Goal: Task Accomplishment & Management: Manage account settings

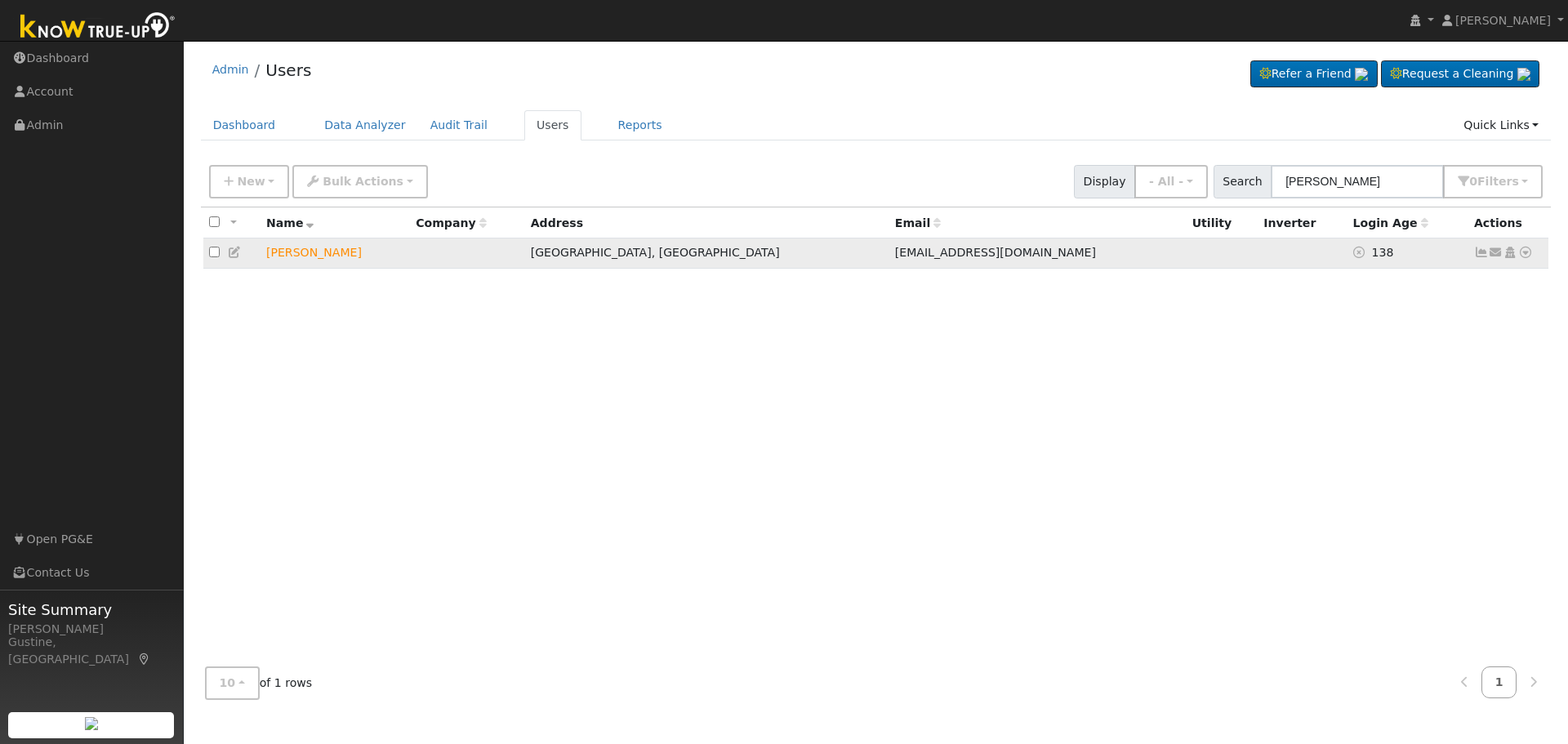
click at [1480, 254] on icon at bounding box center [1481, 253] width 15 height 11
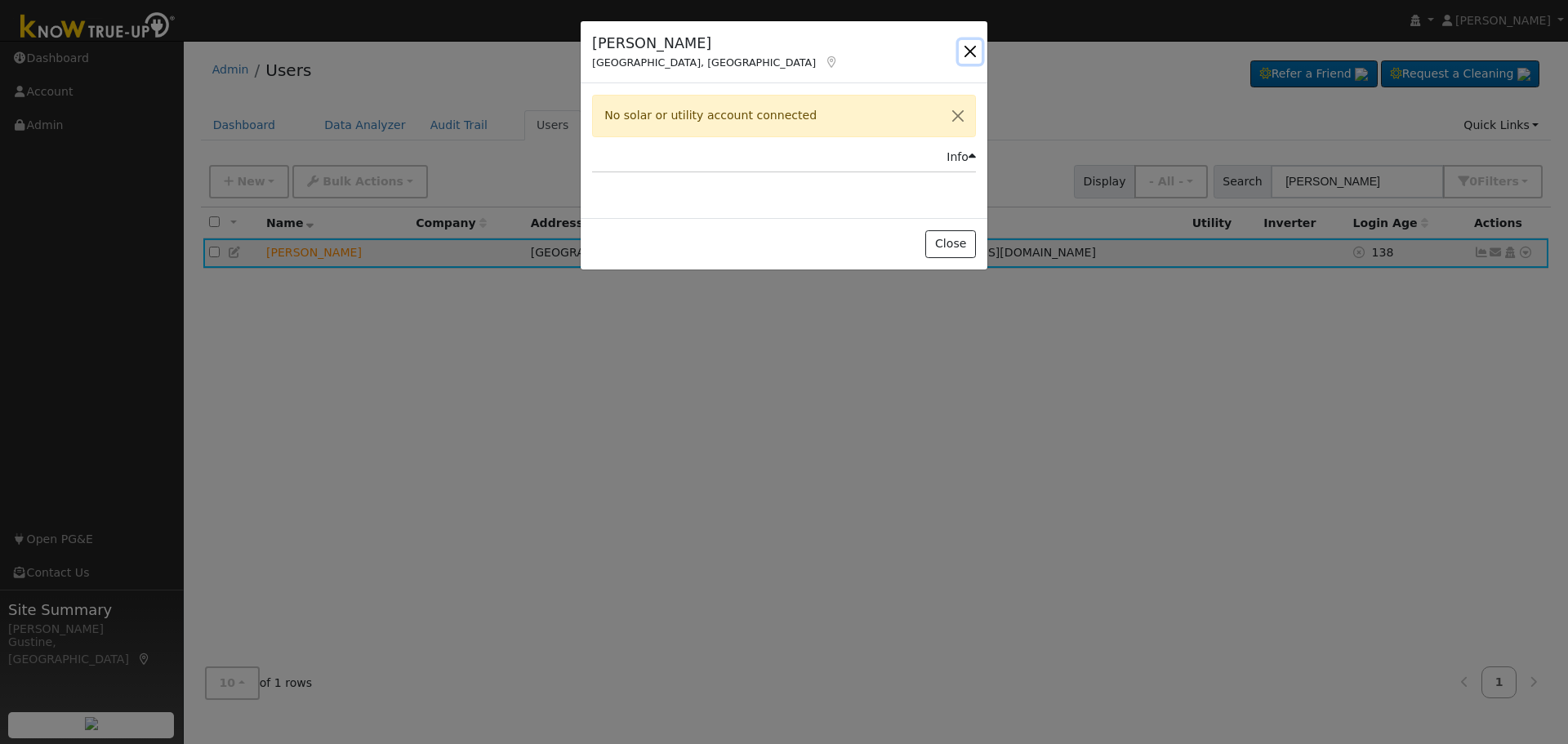
click at [972, 48] on button "button" at bounding box center [969, 51] width 23 height 23
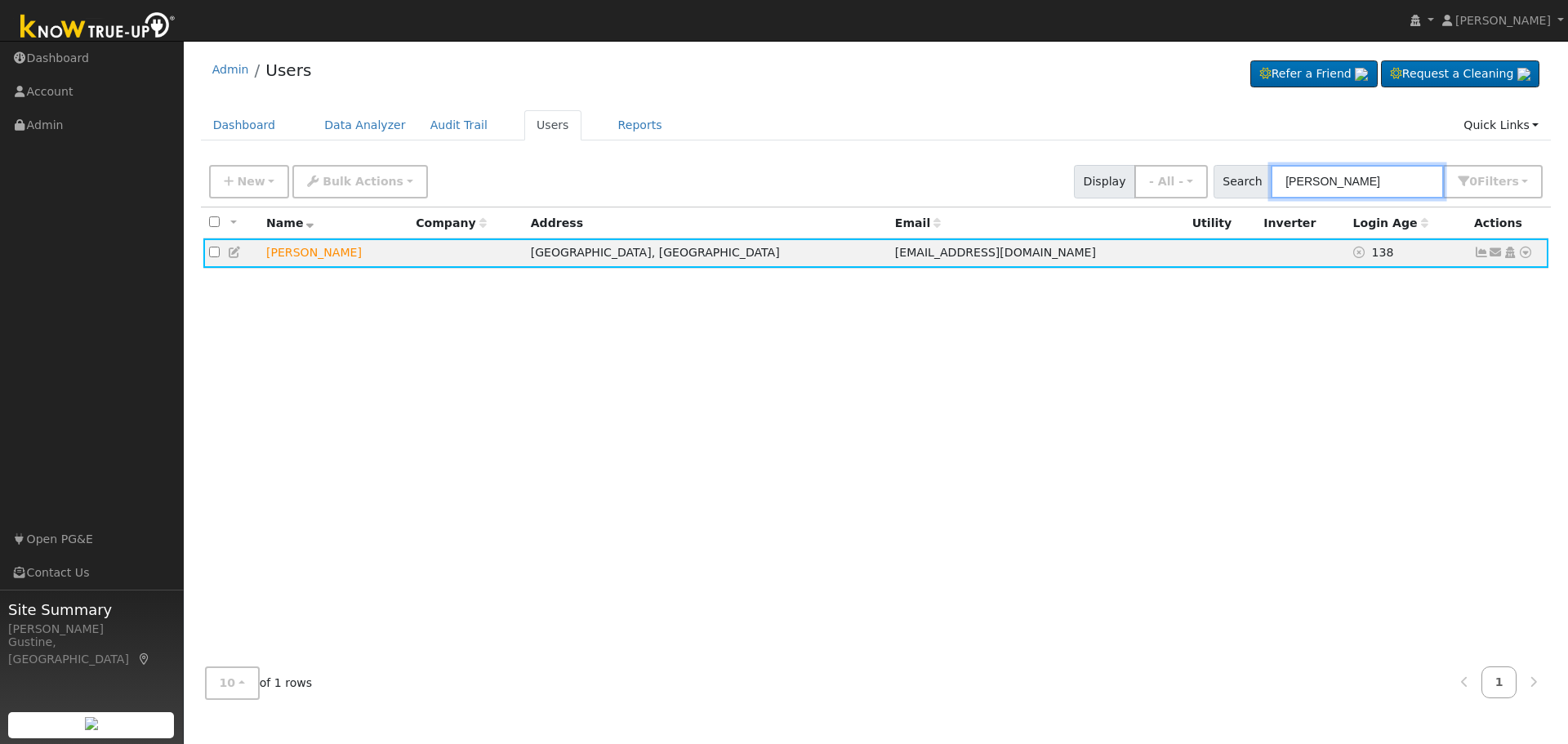
drag, startPoint x: 1425, startPoint y: 182, endPoint x: 1242, endPoint y: 198, distance: 183.7
click at [1257, 197] on div "Search [PERSON_NAME] 0 Filter s Role Show - All - Show Leads Admin Billing Admi…" at bounding box center [1378, 182] width 330 height 33
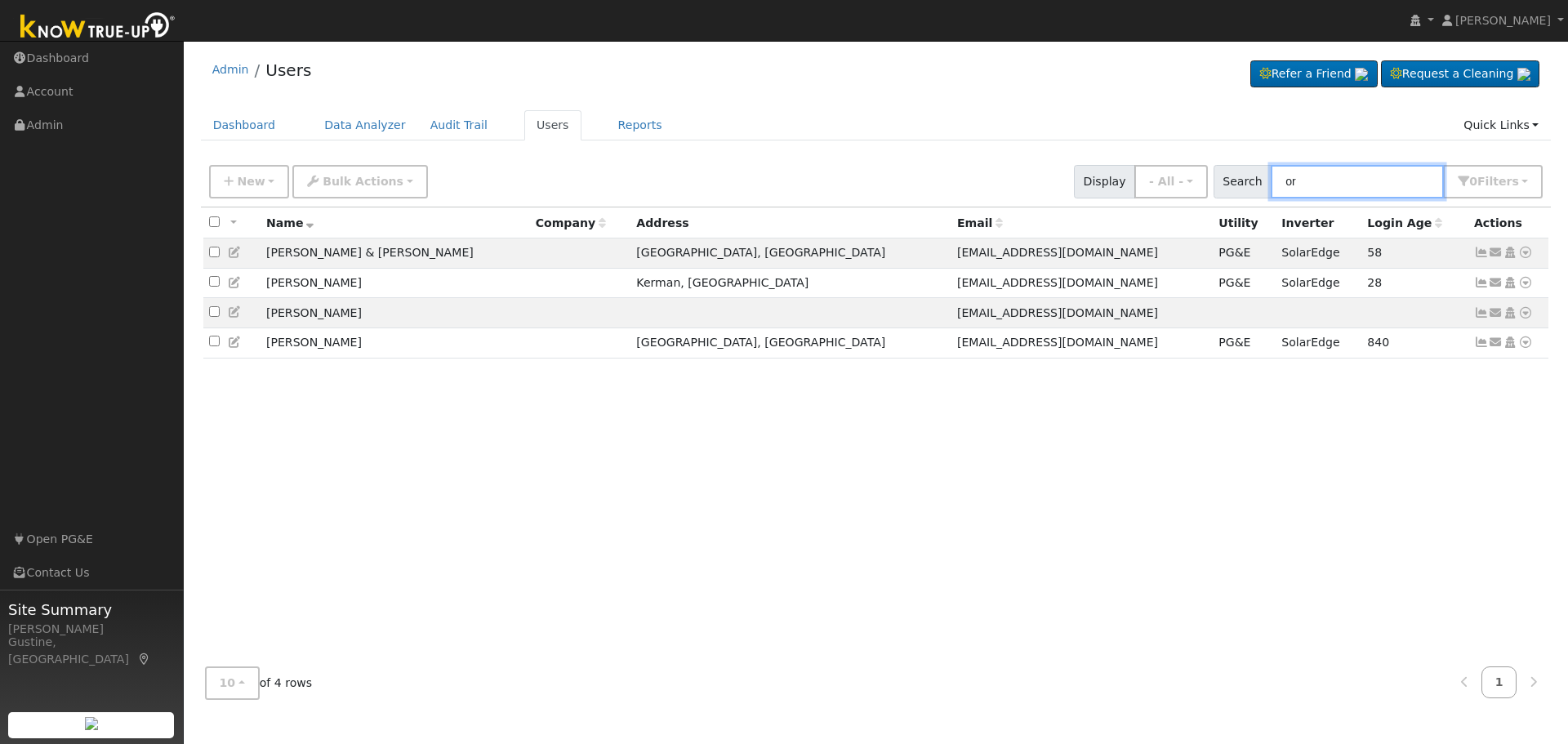
type input "o"
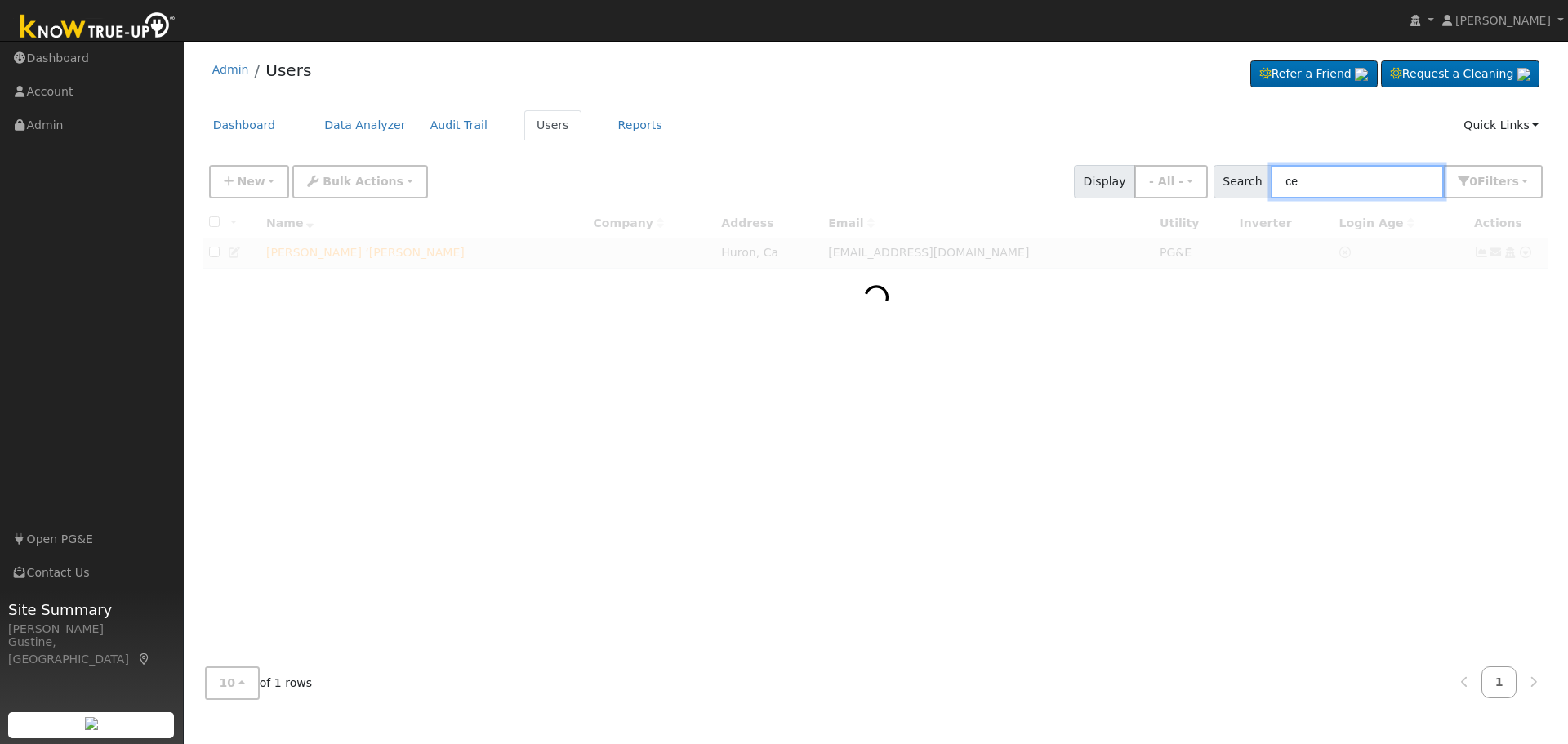
type input "c"
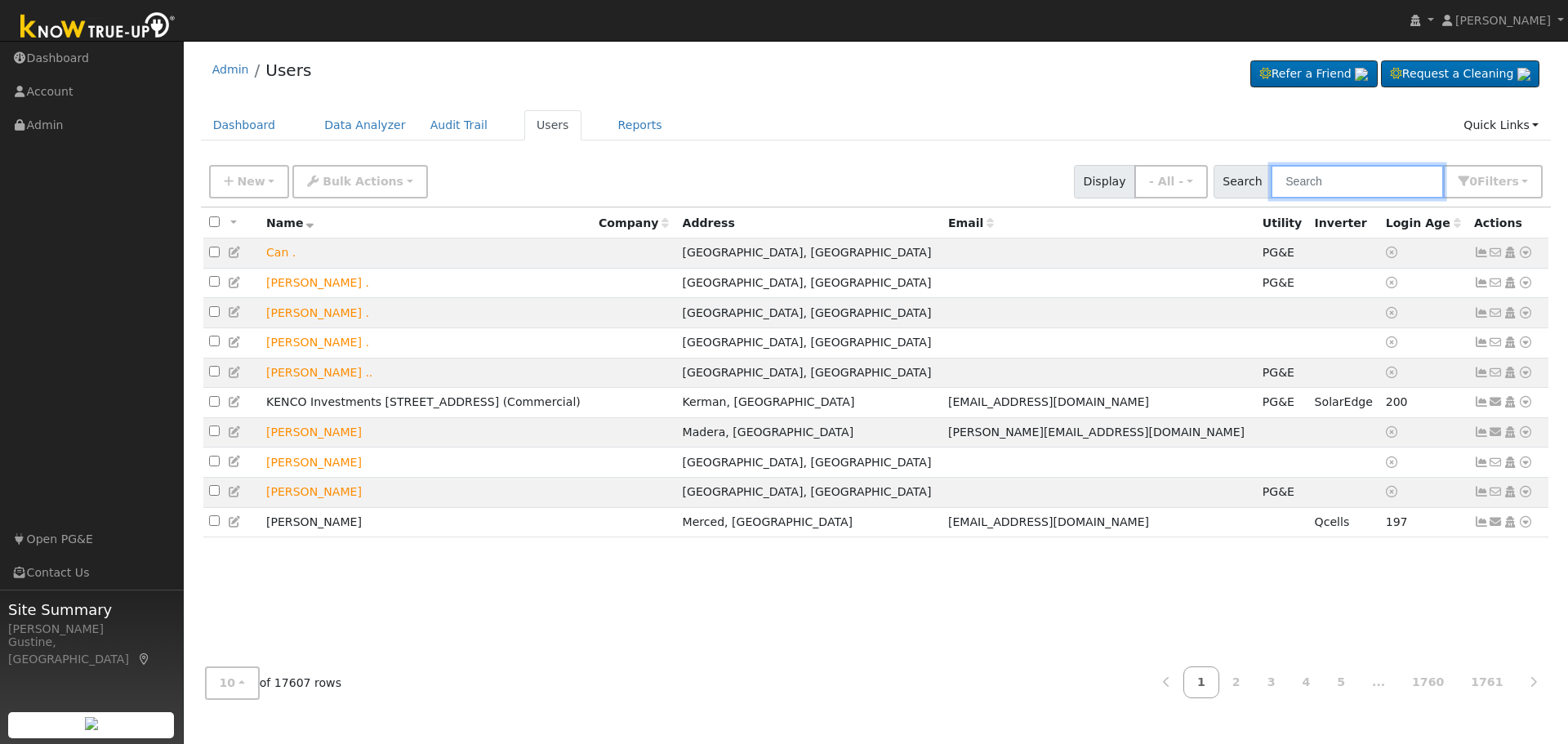
click at [1317, 175] on input "text" at bounding box center [1357, 182] width 174 height 33
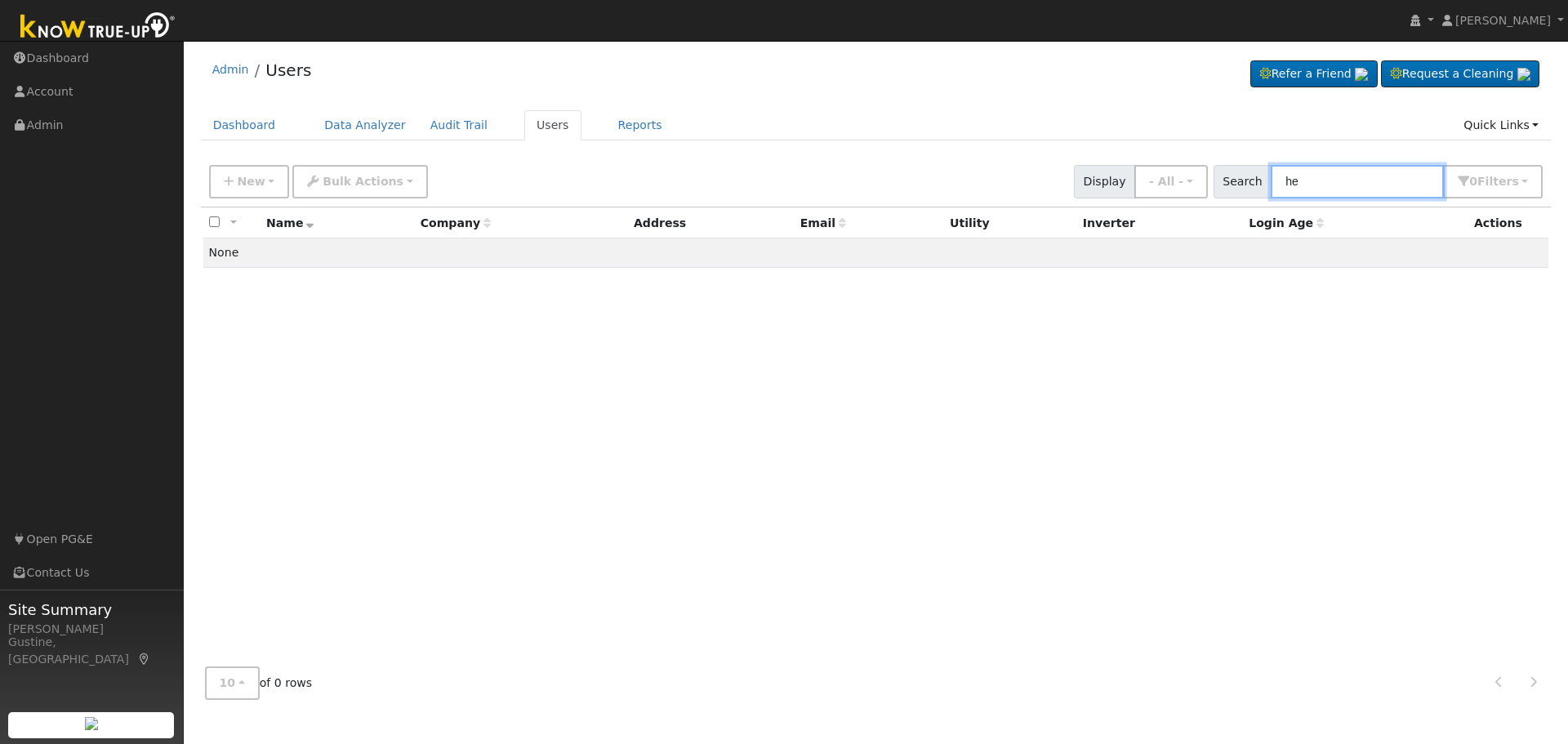
type input "h"
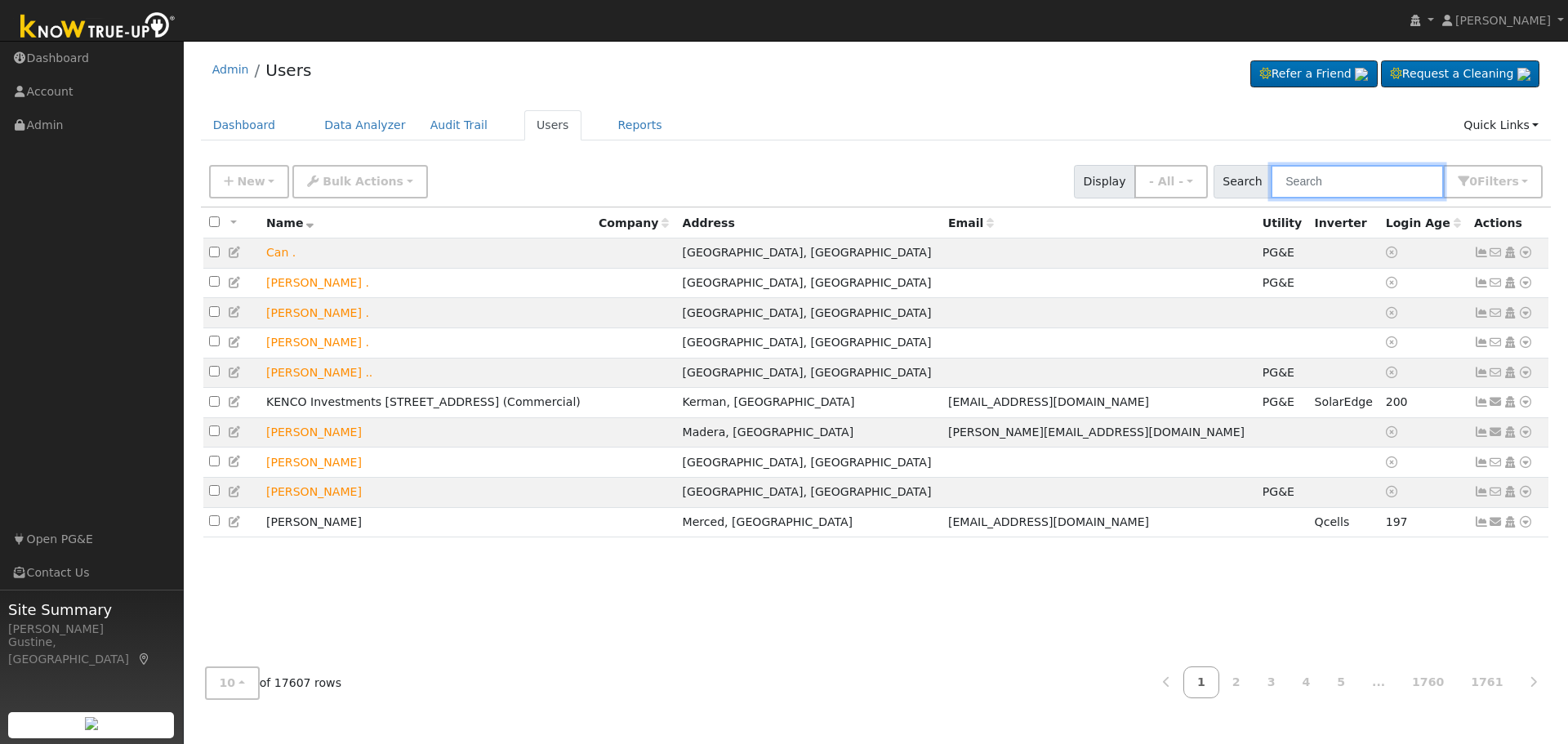
click at [1344, 184] on input "text" at bounding box center [1357, 182] width 174 height 33
paste input "[PERSON_NAME]"
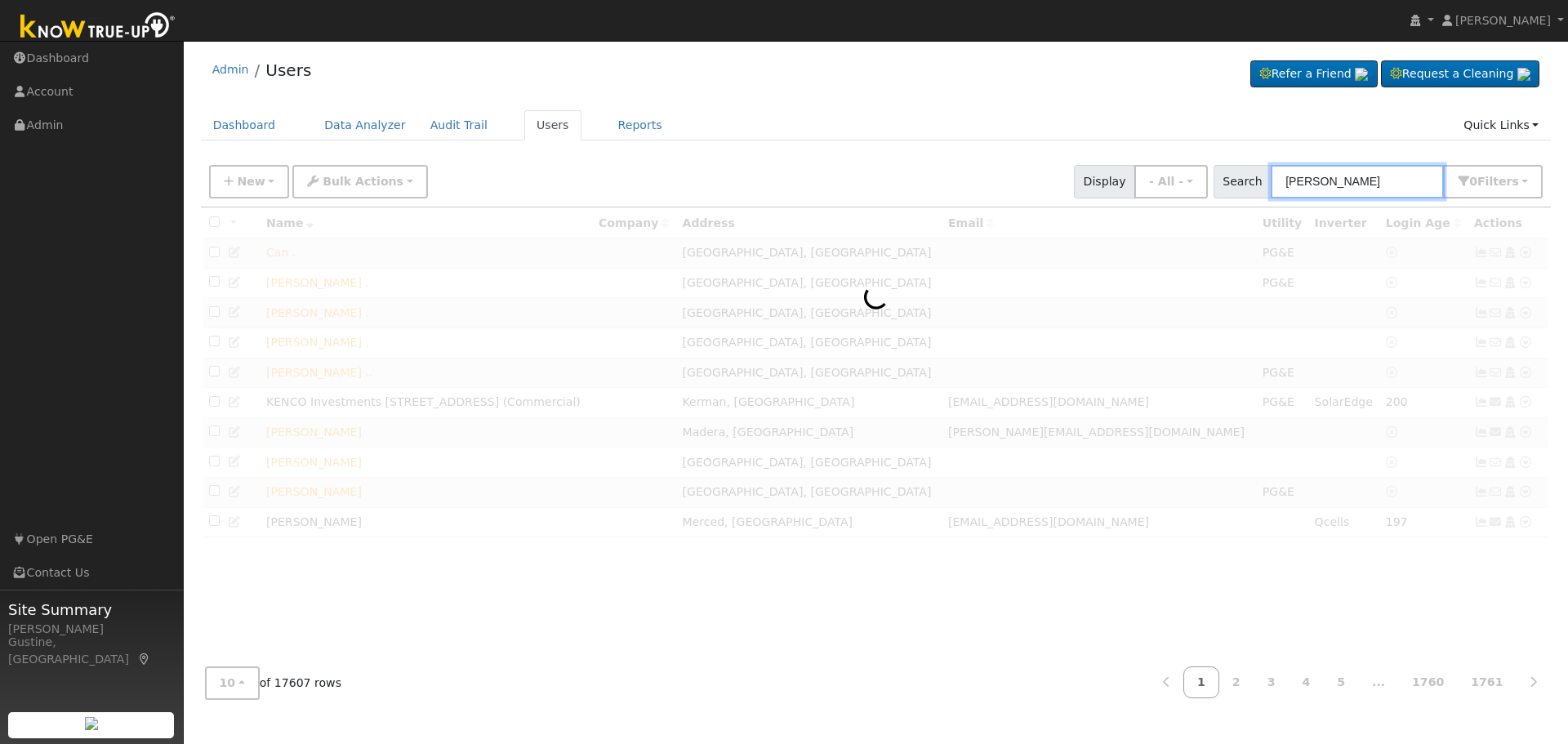
type input "[PERSON_NAME]"
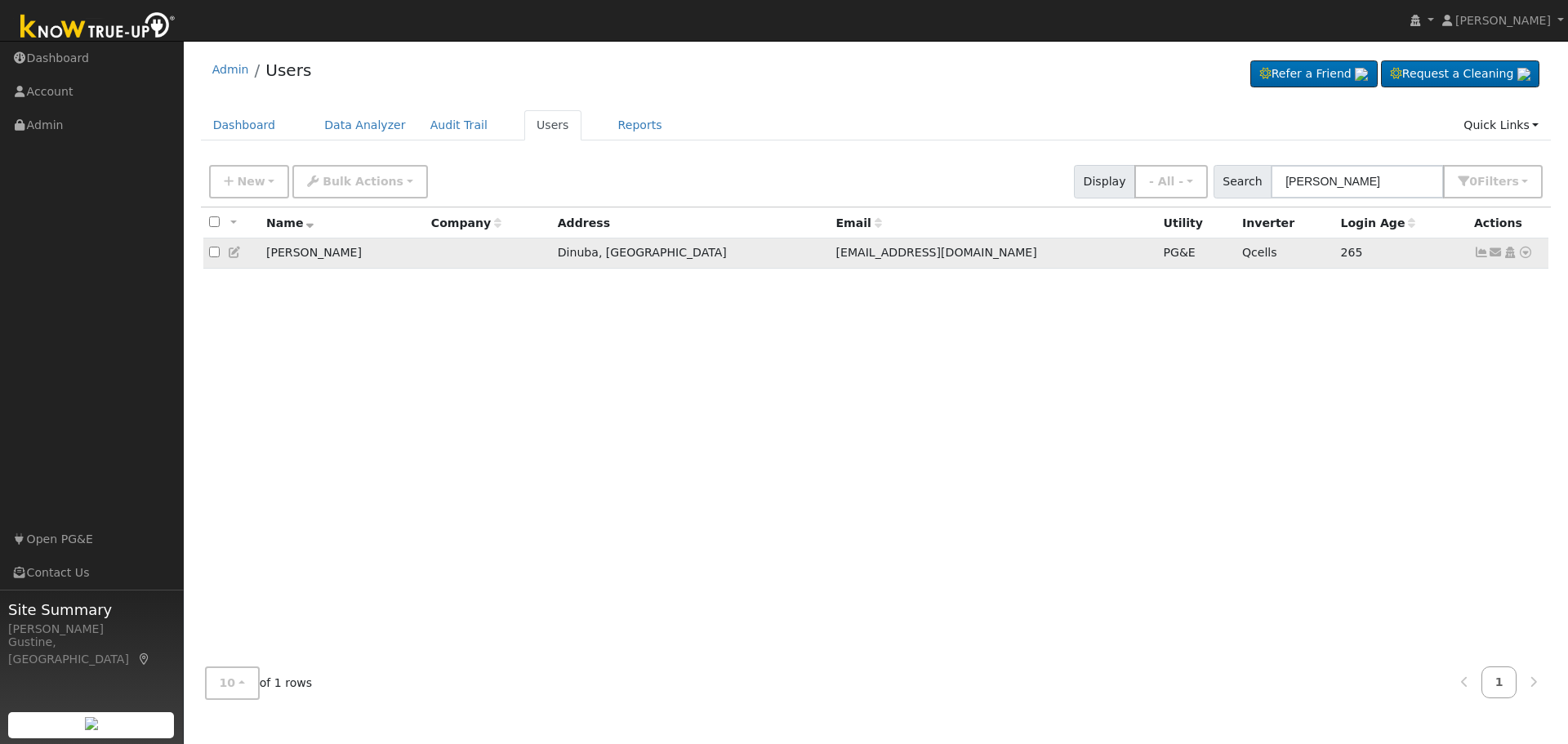
click at [1484, 258] on icon at bounding box center [1481, 253] width 15 height 11
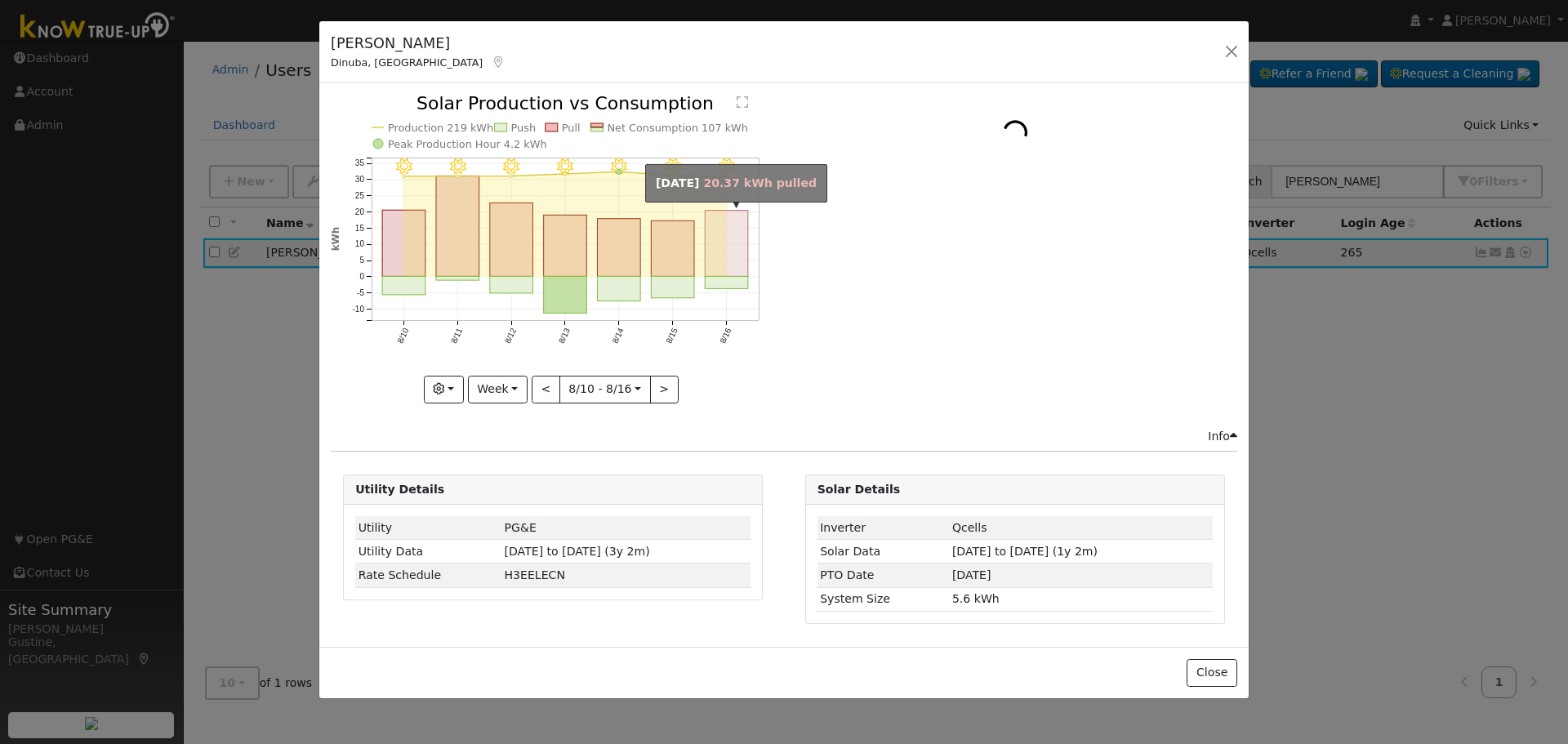
click at [734, 251] on rect "onclick=""" at bounding box center [726, 243] width 43 height 66
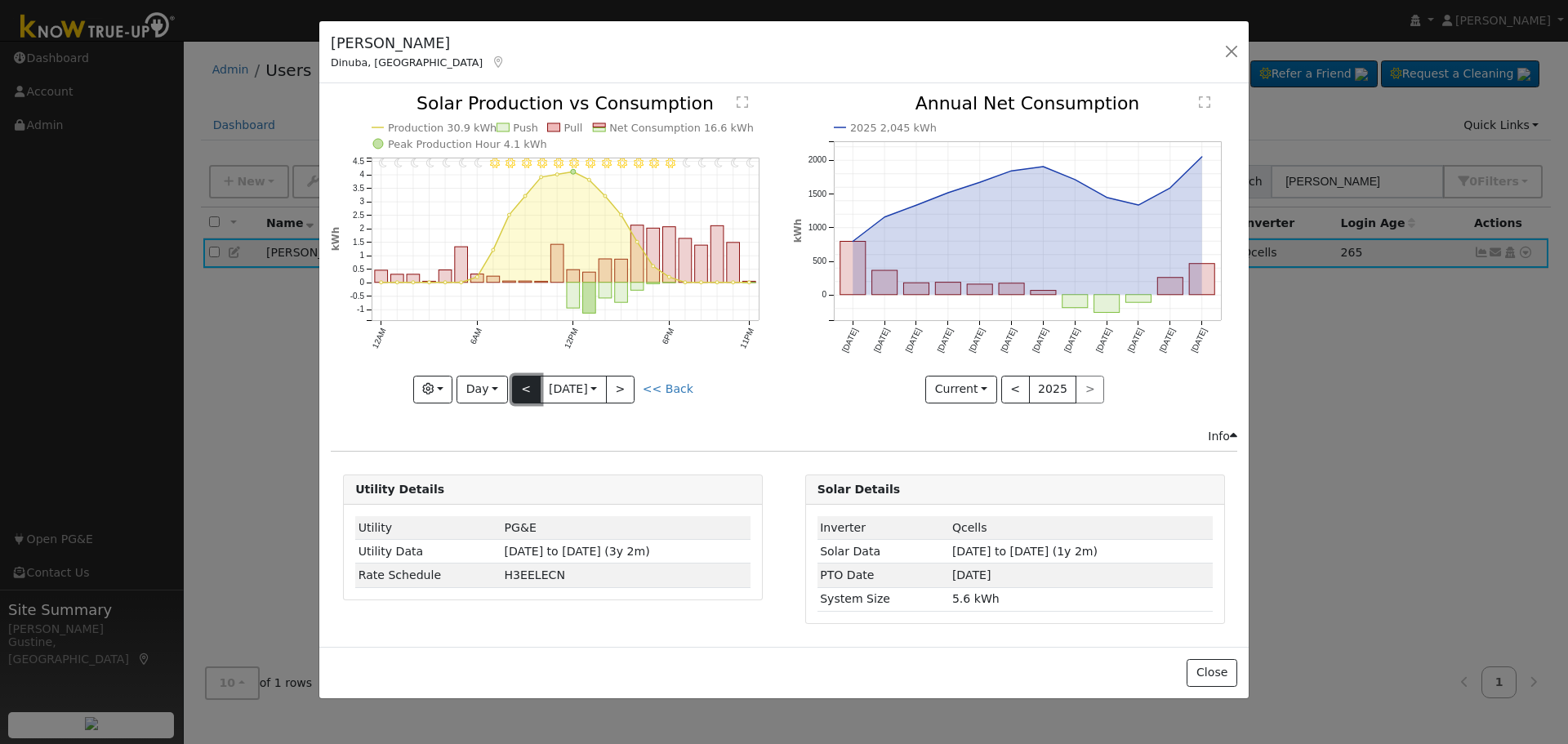
click at [535, 388] on button "<" at bounding box center [526, 389] width 28 height 28
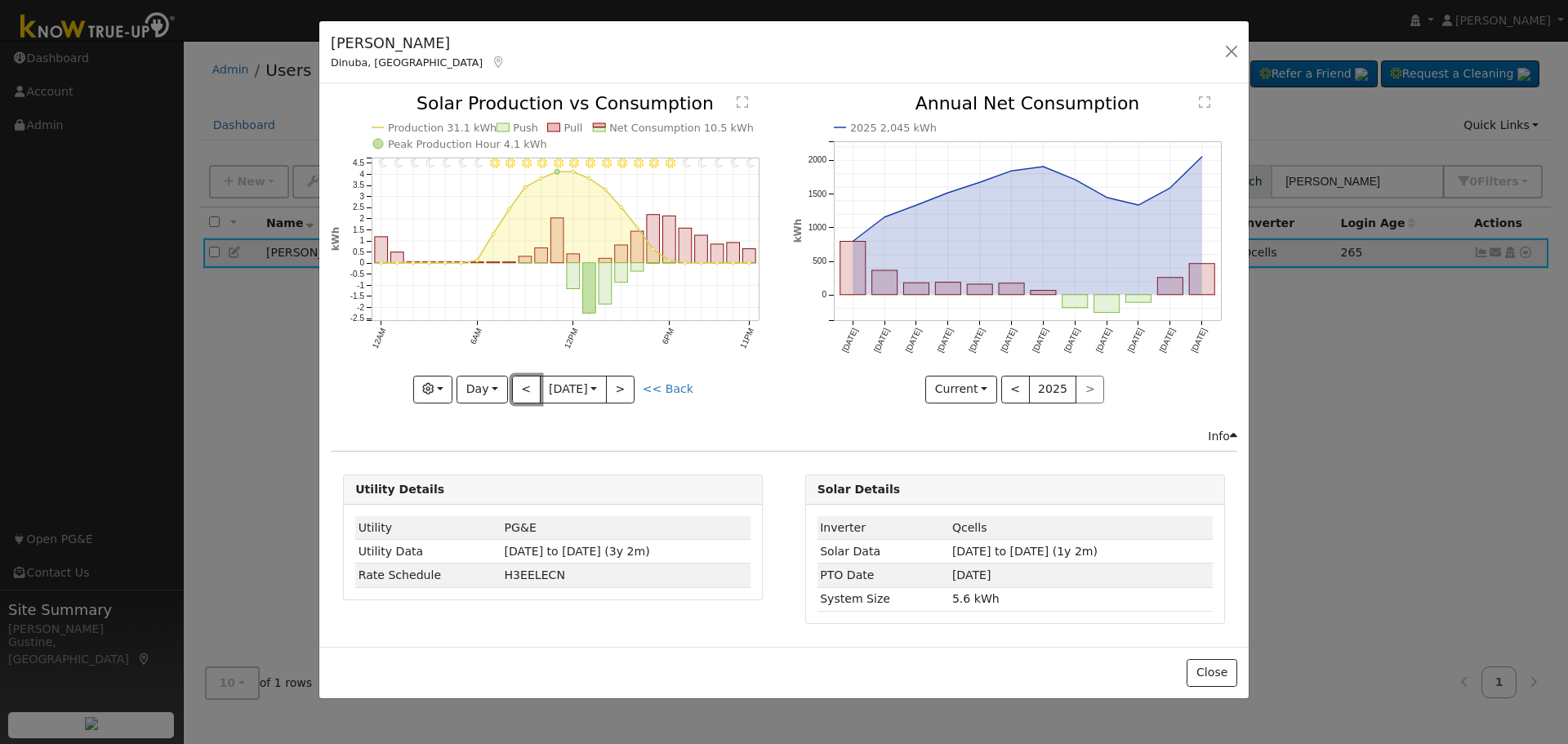
click at [535, 387] on button "<" at bounding box center [526, 389] width 28 height 28
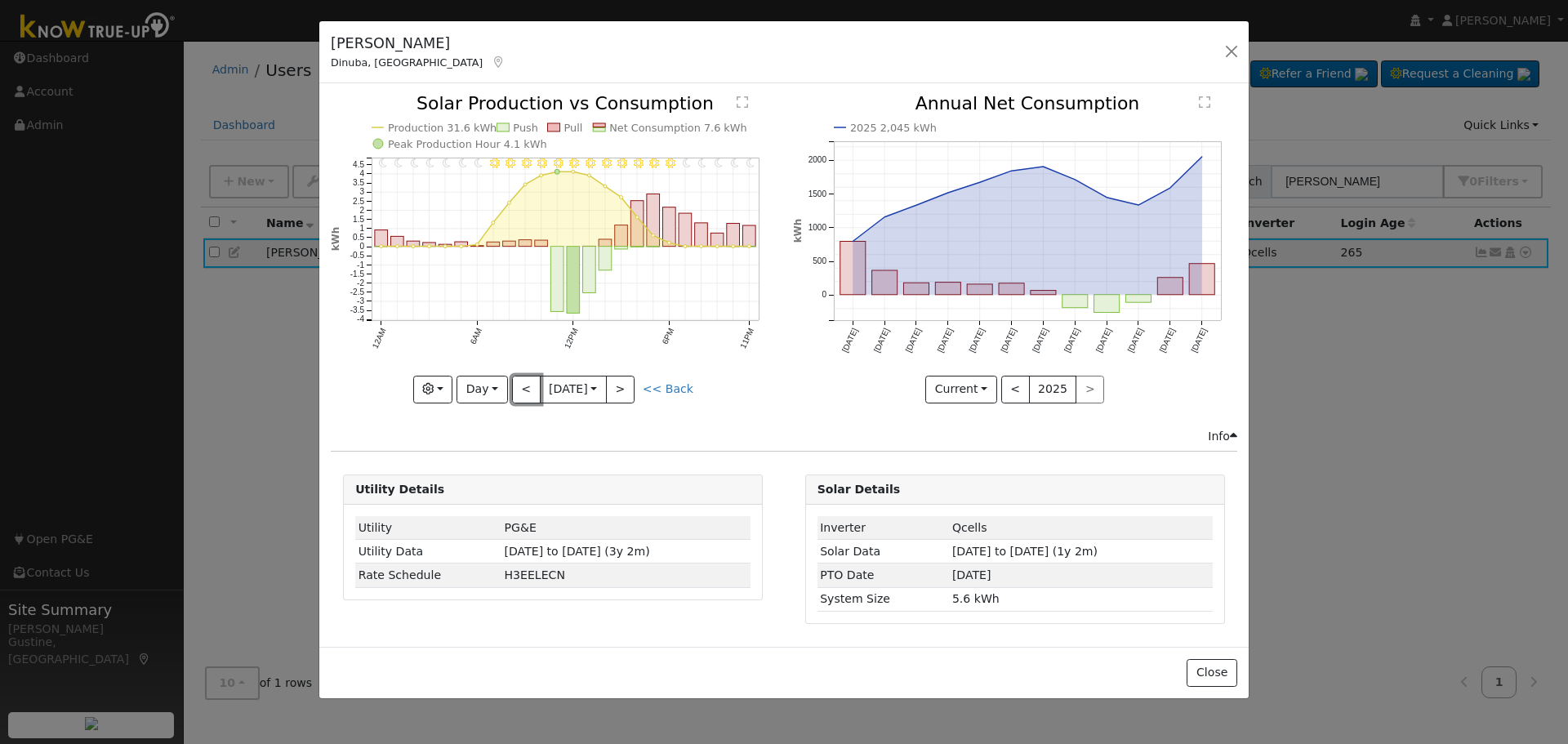
click at [535, 387] on button "<" at bounding box center [526, 389] width 28 height 28
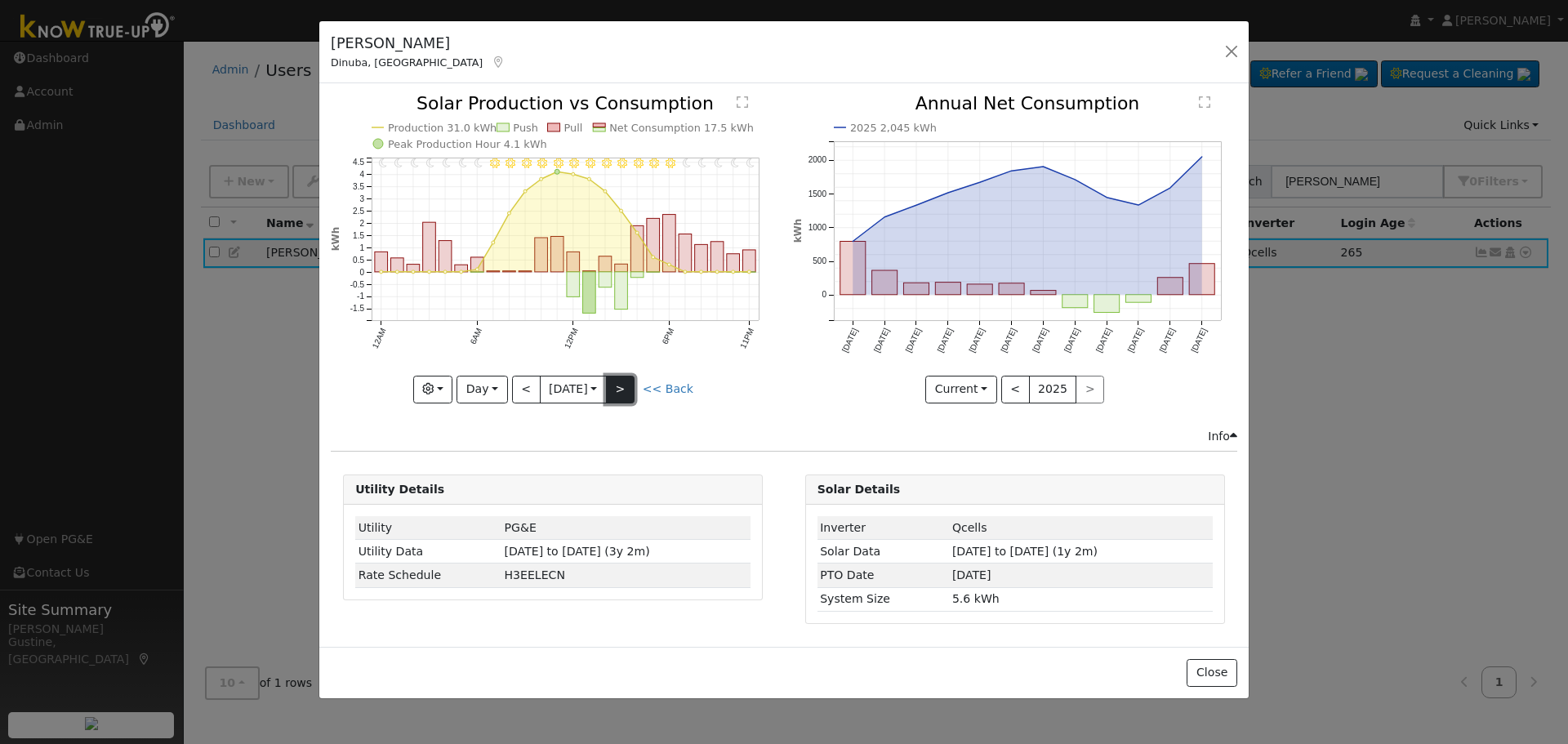
click at [629, 381] on button ">" at bounding box center [620, 389] width 28 height 28
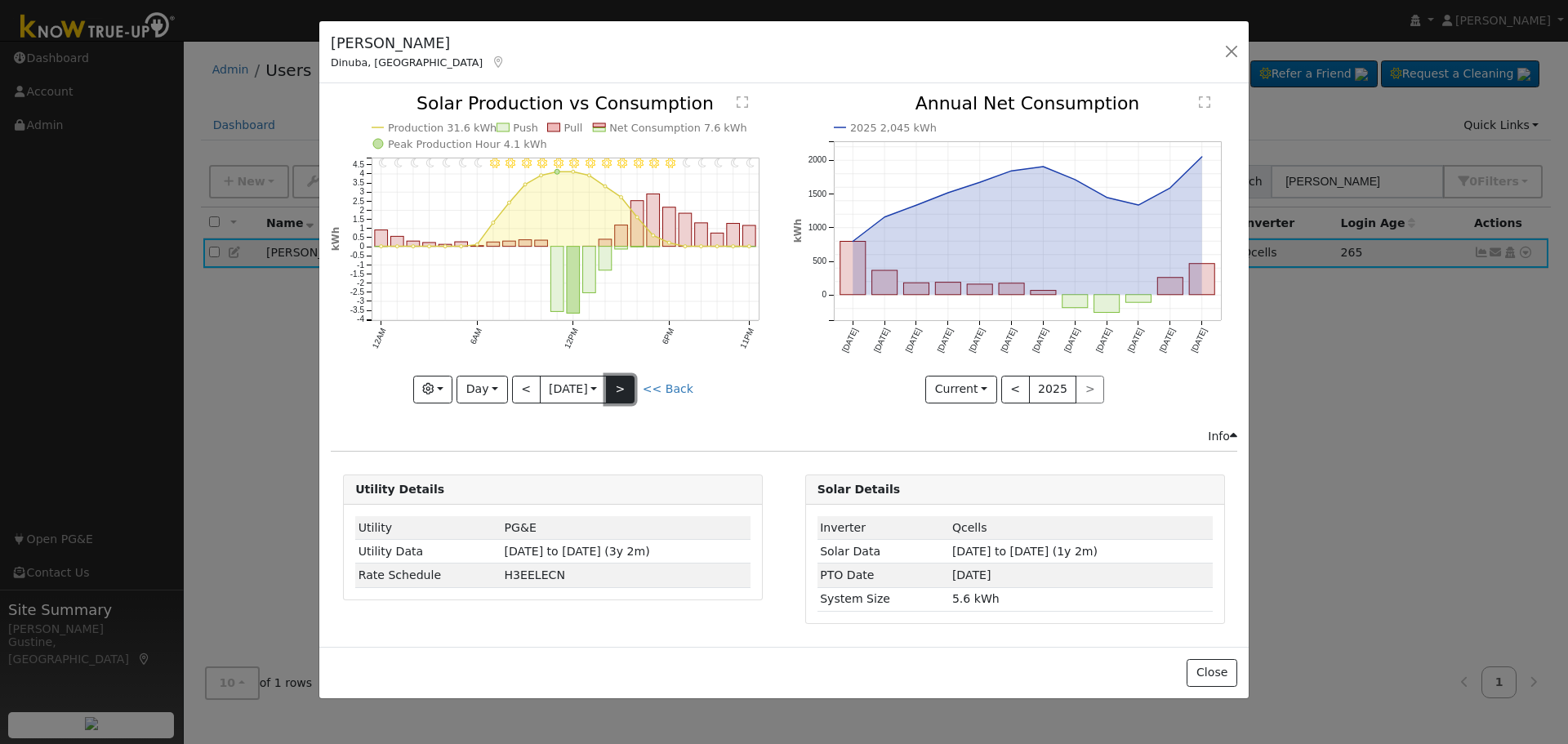
click at [633, 397] on button ">" at bounding box center [620, 389] width 28 height 28
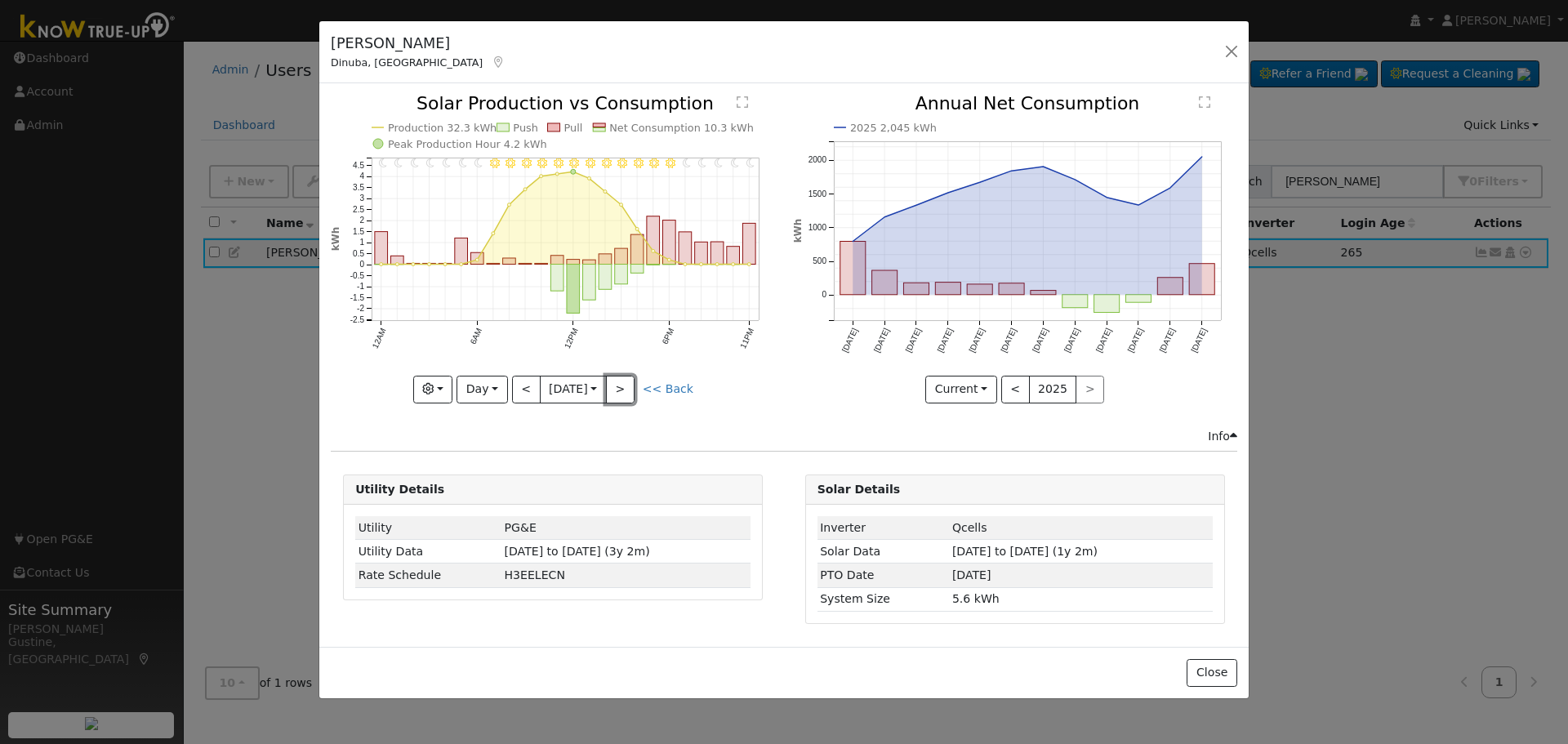
click at [633, 395] on button ">" at bounding box center [620, 389] width 28 height 28
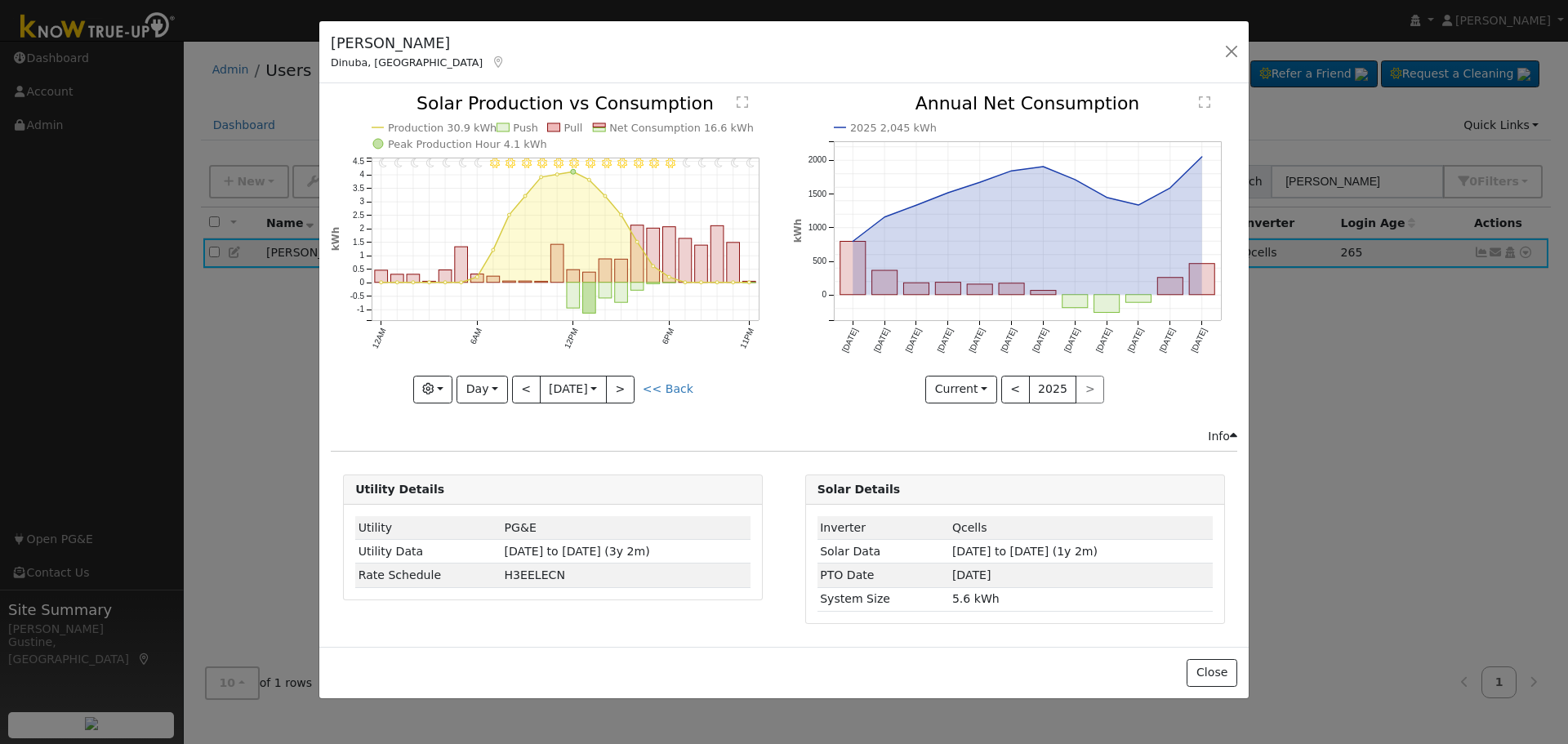
click at [643, 394] on icon "11PM - Clear 10PM - Clear 9PM - Clear 8PM - Clear 7PM - Clear 6PM - Clear 5PM -…" at bounding box center [553, 248] width 444 height 307
click at [633, 391] on button ">" at bounding box center [620, 389] width 28 height 28
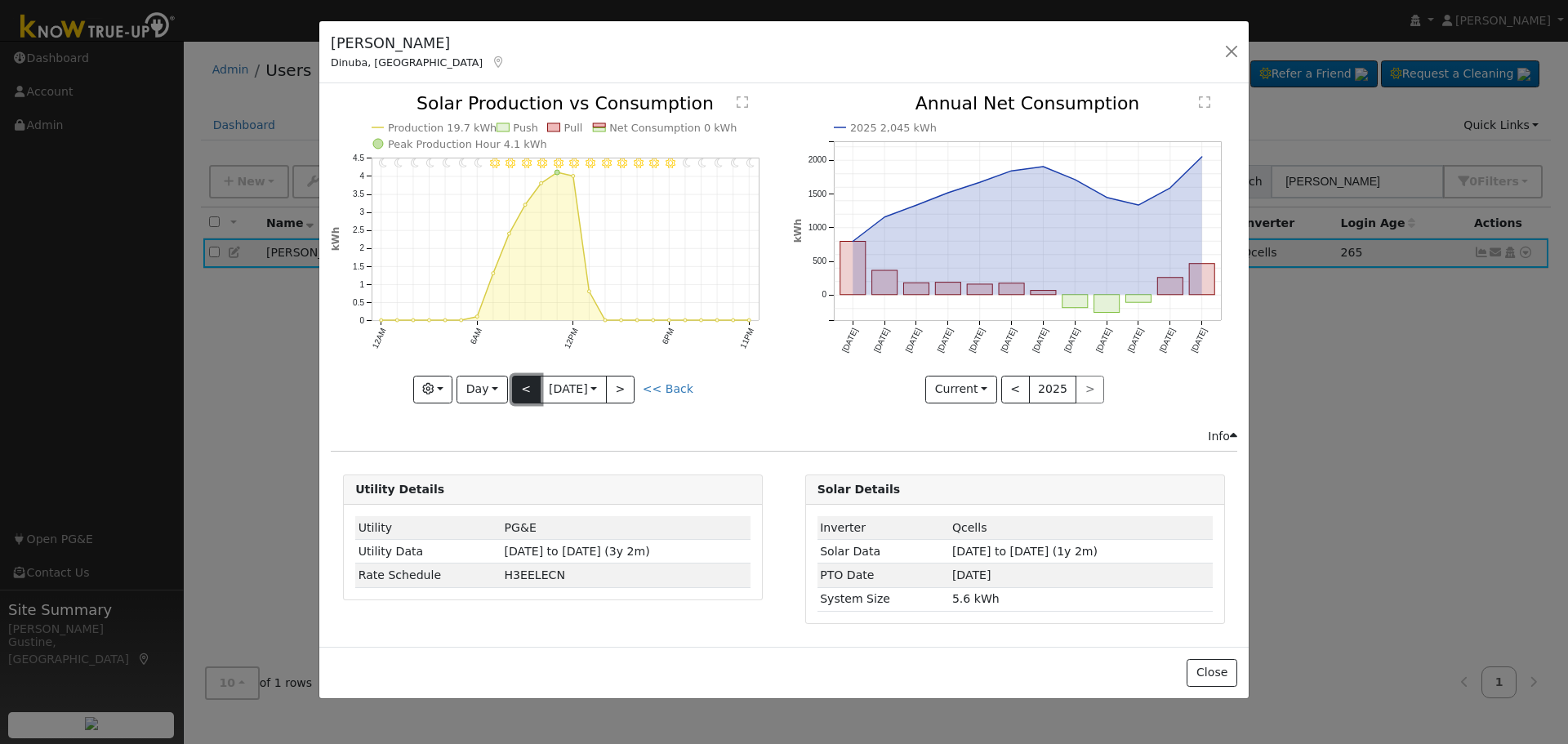
click at [523, 389] on button "<" at bounding box center [526, 389] width 28 height 28
type input "[DATE]"
